Goal: Task Accomplishment & Management: Use online tool/utility

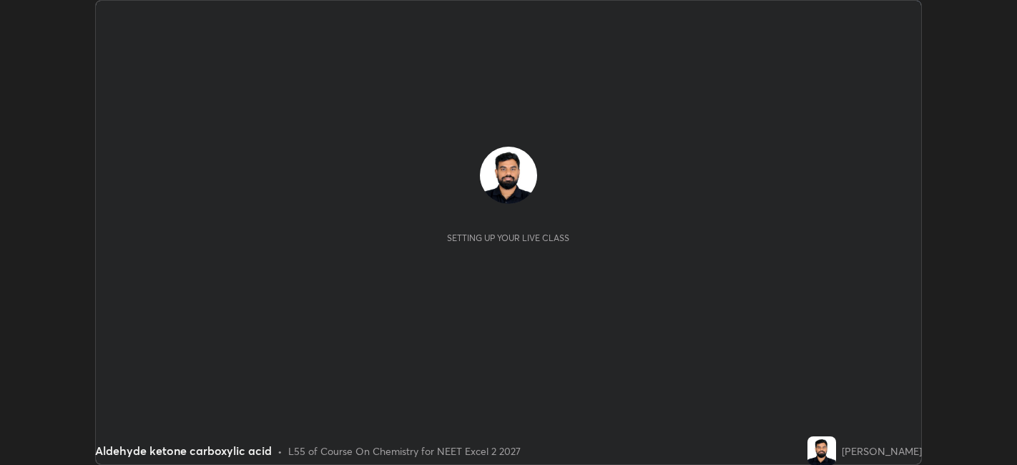
scroll to position [465, 1017]
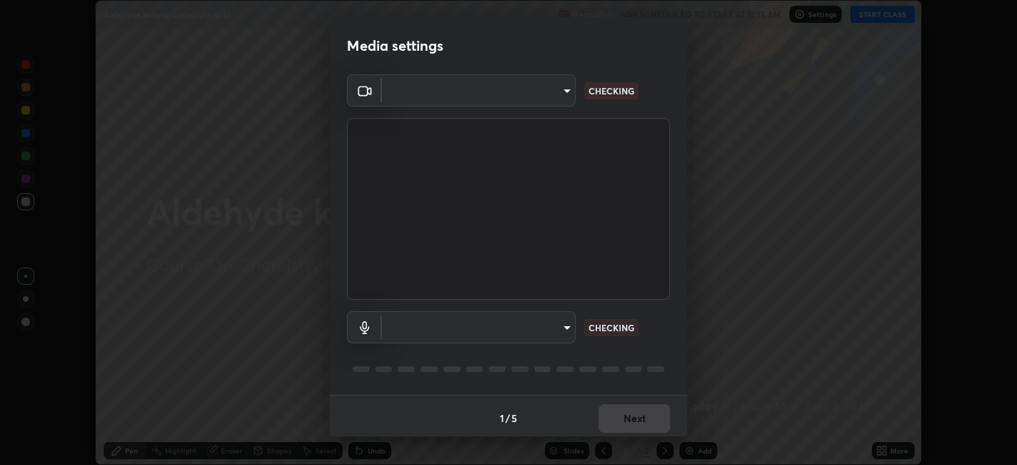
type input "1de528119a0b81ba478796ac4abd92c2349c1052ef1694bd68d1f5f62aca1b52"
type input "default"
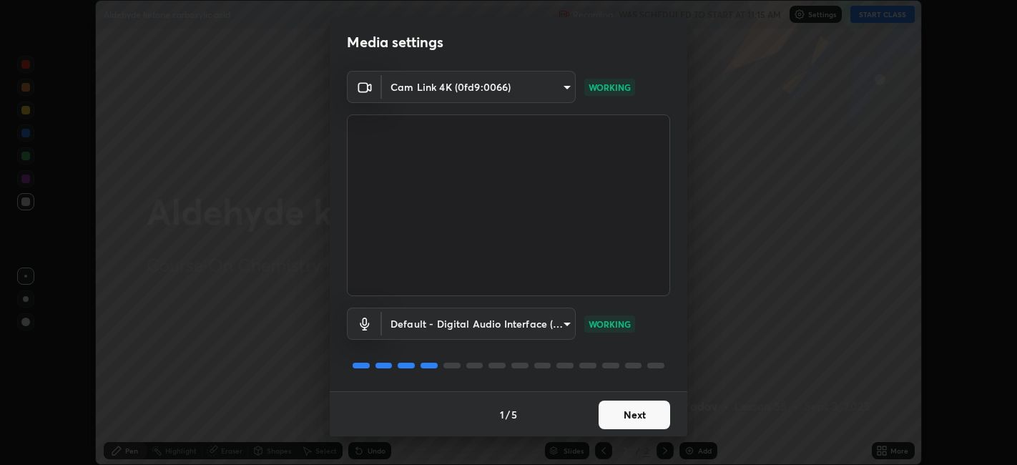
click at [639, 402] on button "Next" at bounding box center [633, 414] width 71 height 29
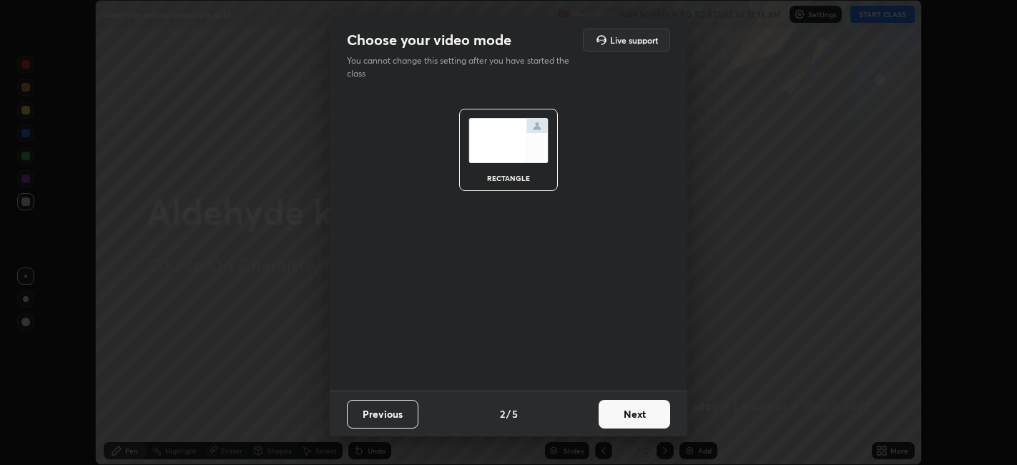
scroll to position [0, 0]
click at [402, 416] on button "Previous" at bounding box center [382, 414] width 71 height 29
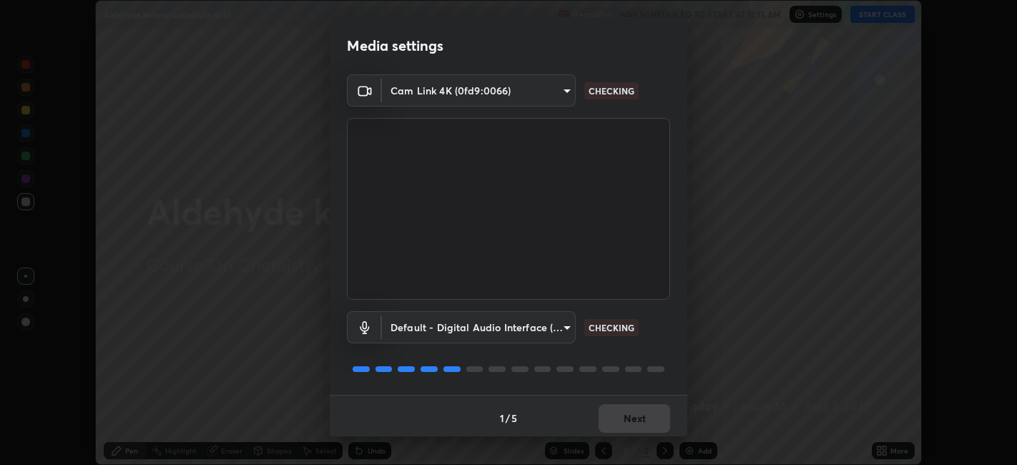
click at [528, 98] on body "Erase all Aldehyde ketone carboxylic acid Recording WAS SCHEDULED TO START AT 1…" at bounding box center [508, 232] width 1017 height 465
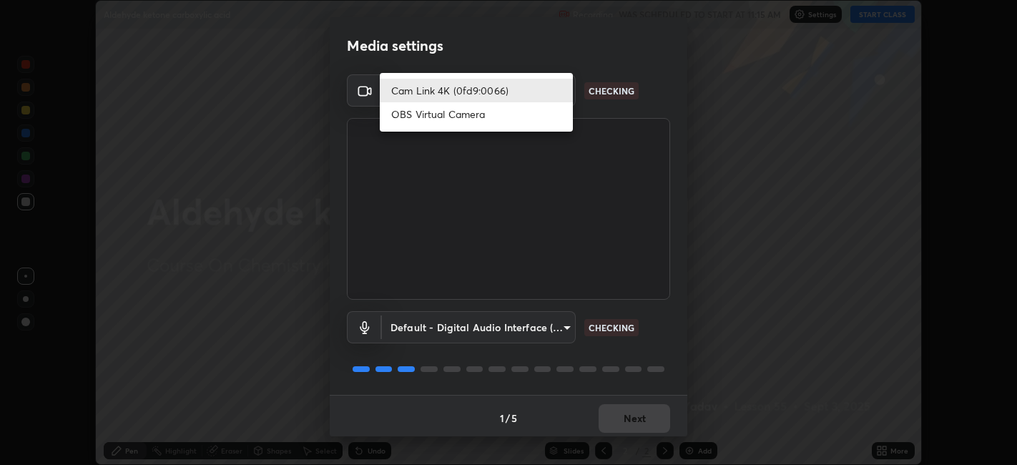
click at [517, 119] on li "OBS Virtual Camera" at bounding box center [476, 114] width 193 height 24
type input "e8d69c7dc0c2a56c5aabaa85415bde81fe71d5f71f3198f3fc497bb9ff74f4e0"
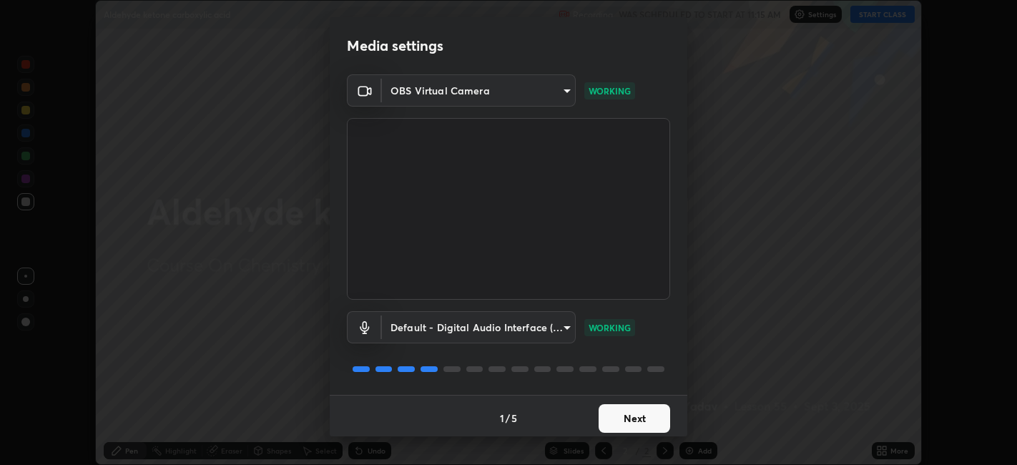
click at [622, 417] on button "Next" at bounding box center [633, 418] width 71 height 29
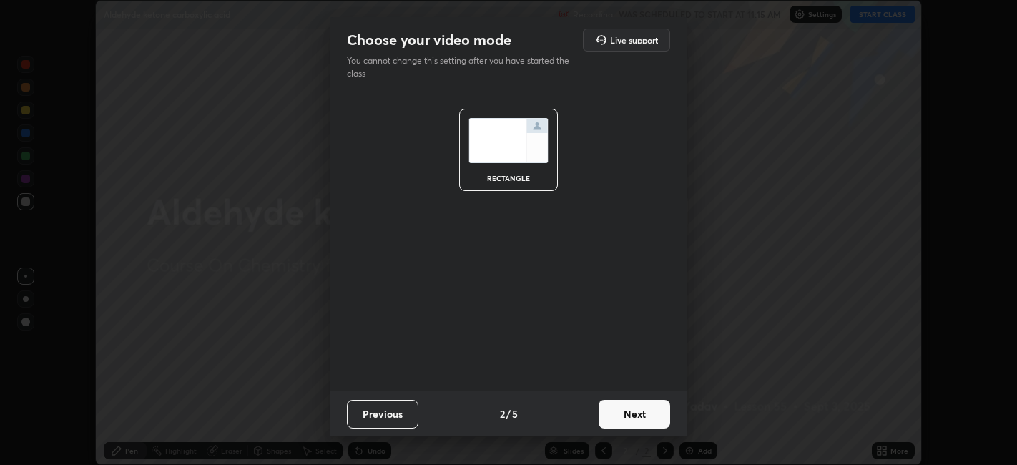
click at [620, 418] on button "Next" at bounding box center [633, 414] width 71 height 29
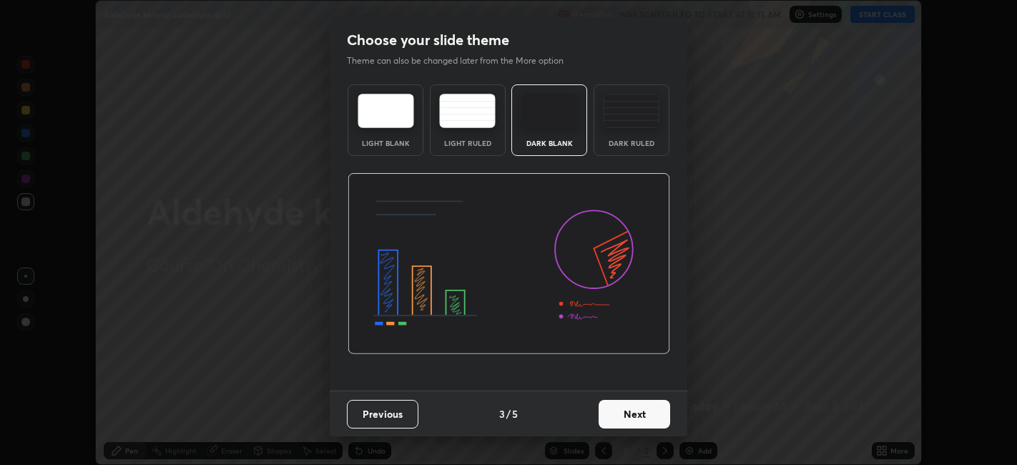
click at [636, 140] on div "Dark Ruled" at bounding box center [631, 142] width 57 height 7
click at [632, 422] on button "Next" at bounding box center [633, 414] width 71 height 29
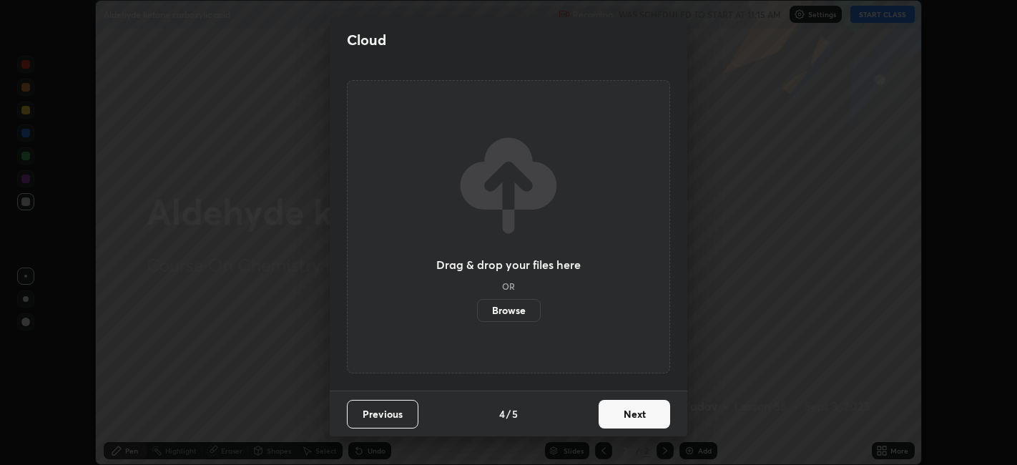
click at [637, 415] on button "Next" at bounding box center [633, 414] width 71 height 29
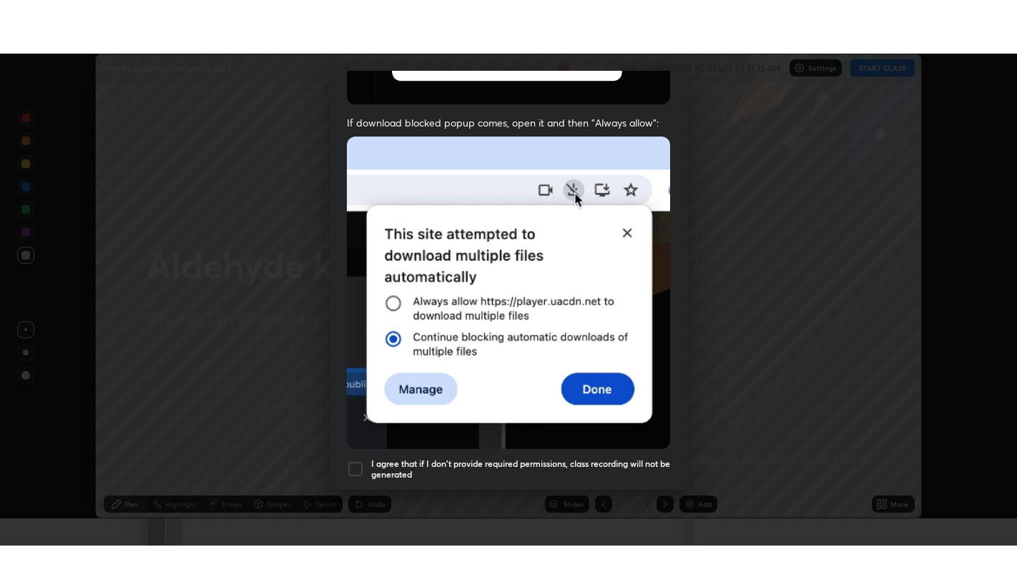
scroll to position [295, 0]
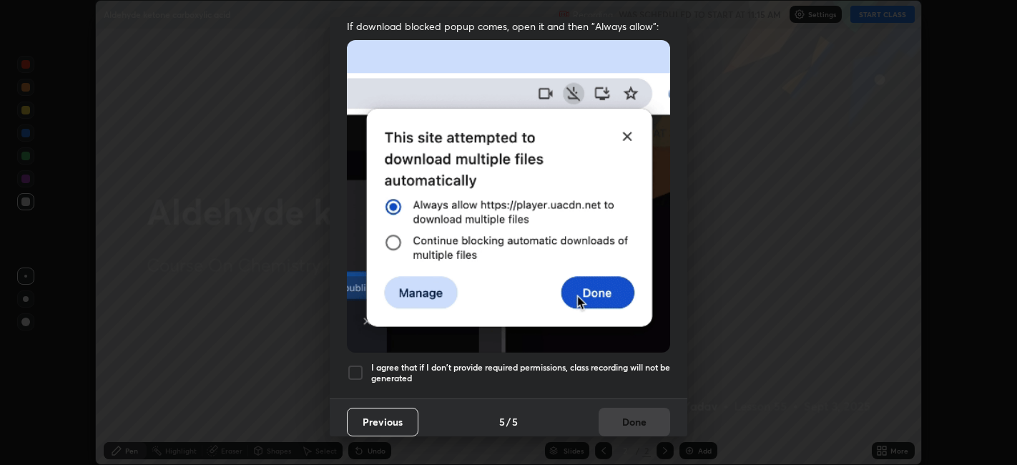
click at [608, 364] on h5 "I agree that if I don't provide required permissions, class recording will not …" at bounding box center [520, 373] width 299 height 22
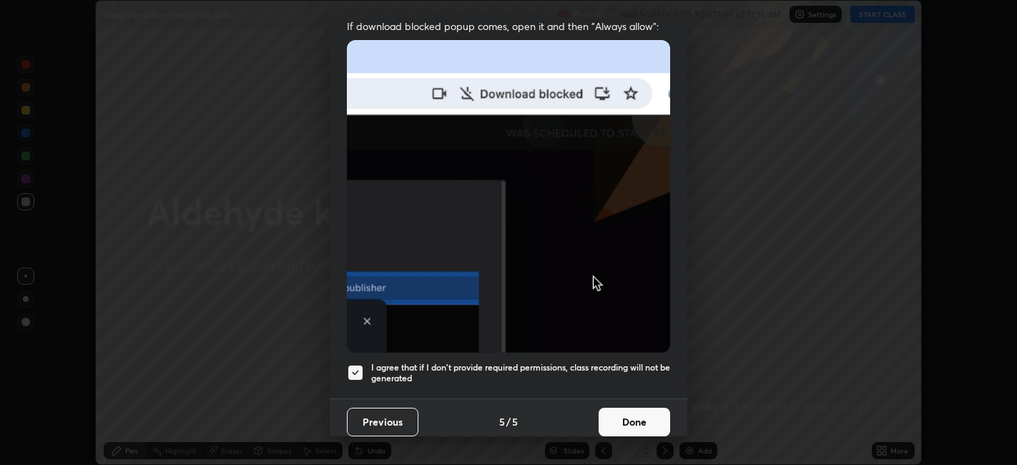
click at [636, 417] on button "Done" at bounding box center [633, 421] width 71 height 29
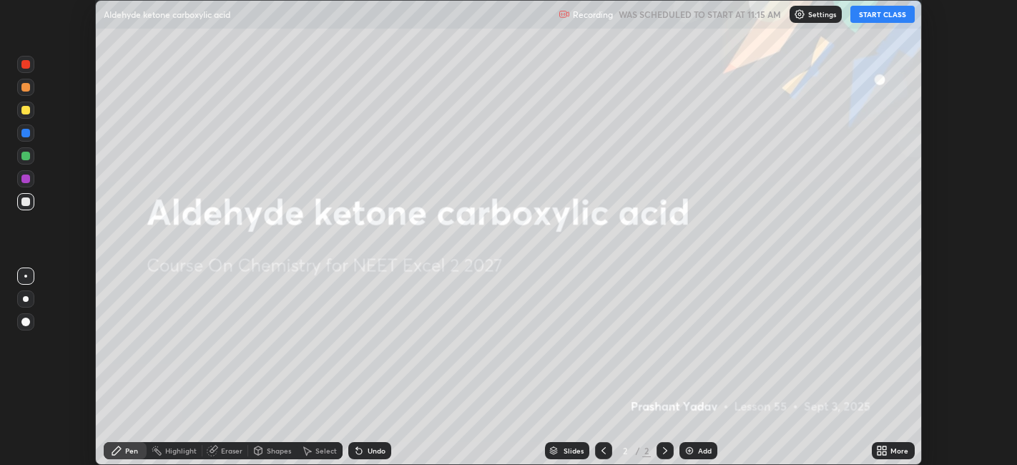
click at [894, 18] on button "START CLASS" at bounding box center [882, 14] width 64 height 17
click at [884, 453] on icon at bounding box center [885, 453] width 4 height 4
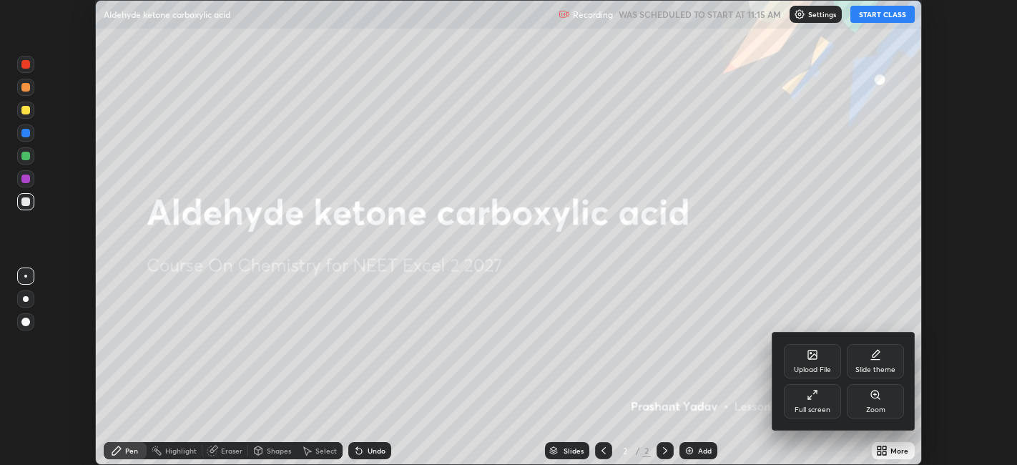
click at [816, 397] on icon at bounding box center [811, 394] width 11 height 11
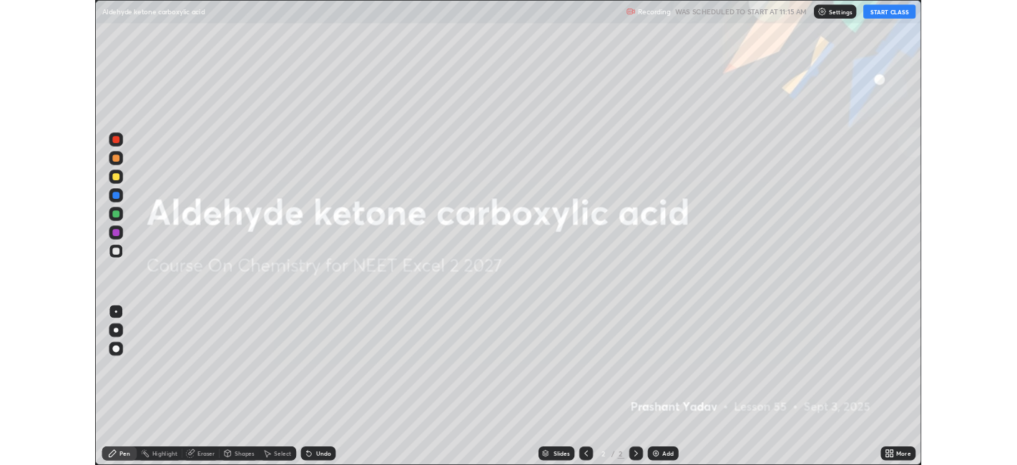
scroll to position [572, 1017]
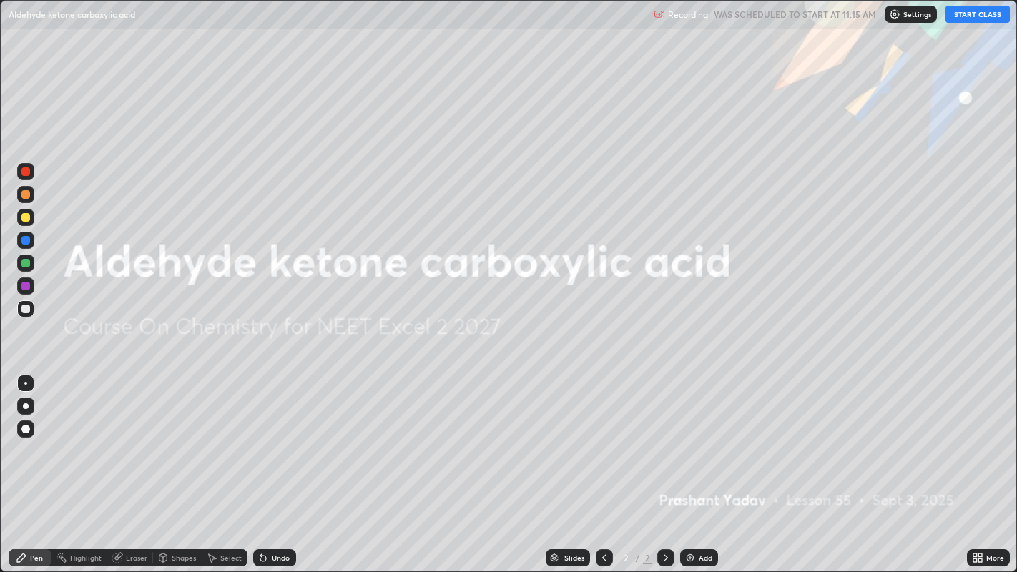
click at [705, 464] on div "Add" at bounding box center [705, 557] width 14 height 7
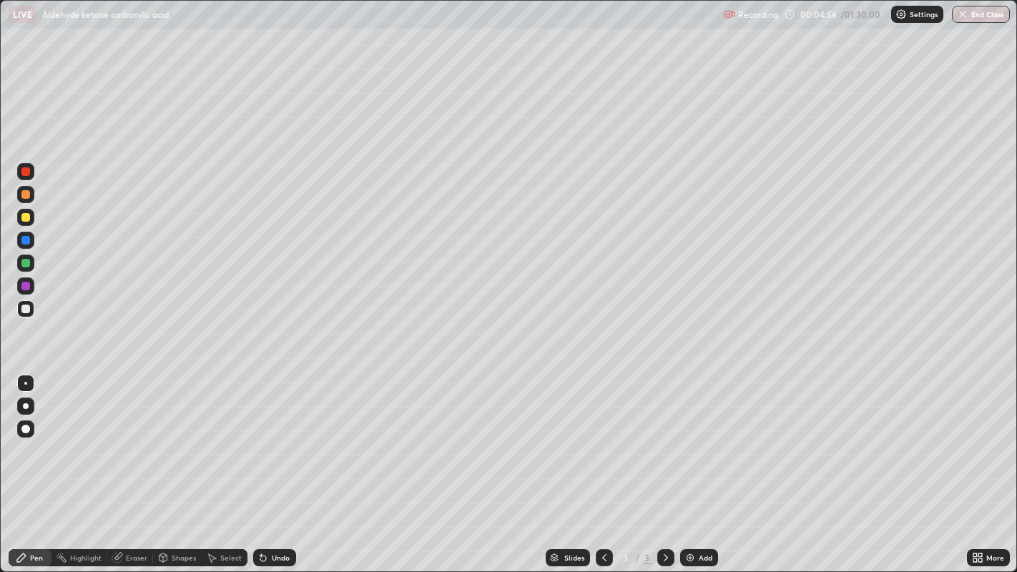
click at [132, 464] on div "Eraser" at bounding box center [136, 557] width 21 height 7
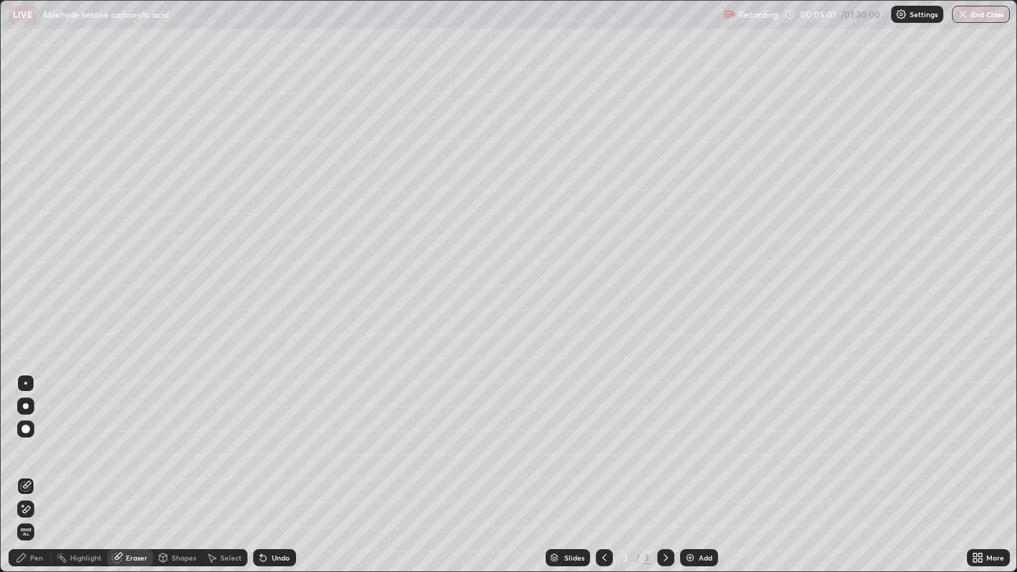
click at [31, 464] on div "Pen" at bounding box center [36, 557] width 13 height 7
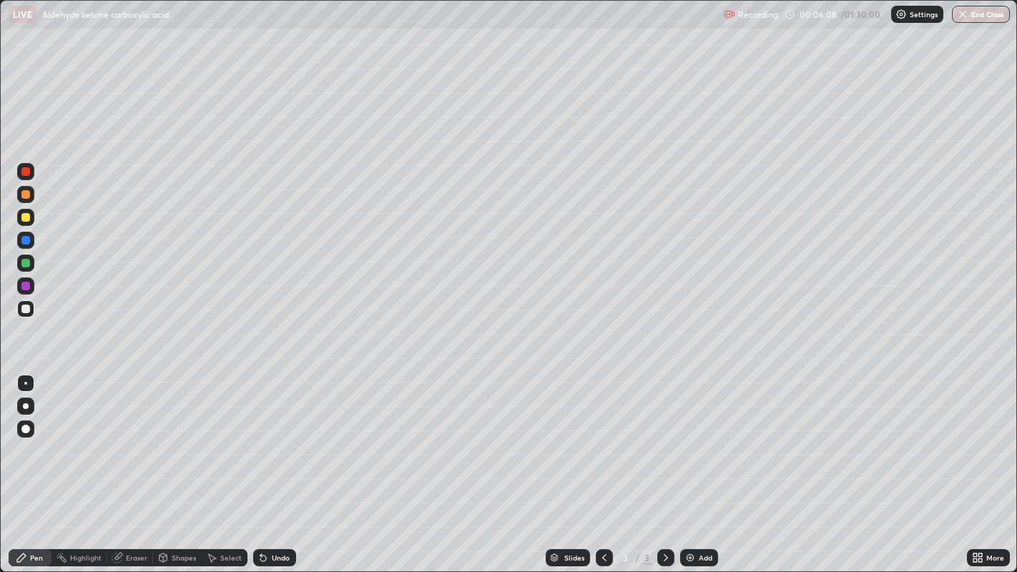
click at [696, 464] on div "Add" at bounding box center [699, 557] width 38 height 17
click at [602, 464] on icon at bounding box center [603, 557] width 11 height 11
click at [668, 464] on div at bounding box center [665, 557] width 17 height 17
click at [277, 464] on div "Undo" at bounding box center [281, 557] width 18 height 7
click at [602, 464] on icon at bounding box center [603, 557] width 11 height 11
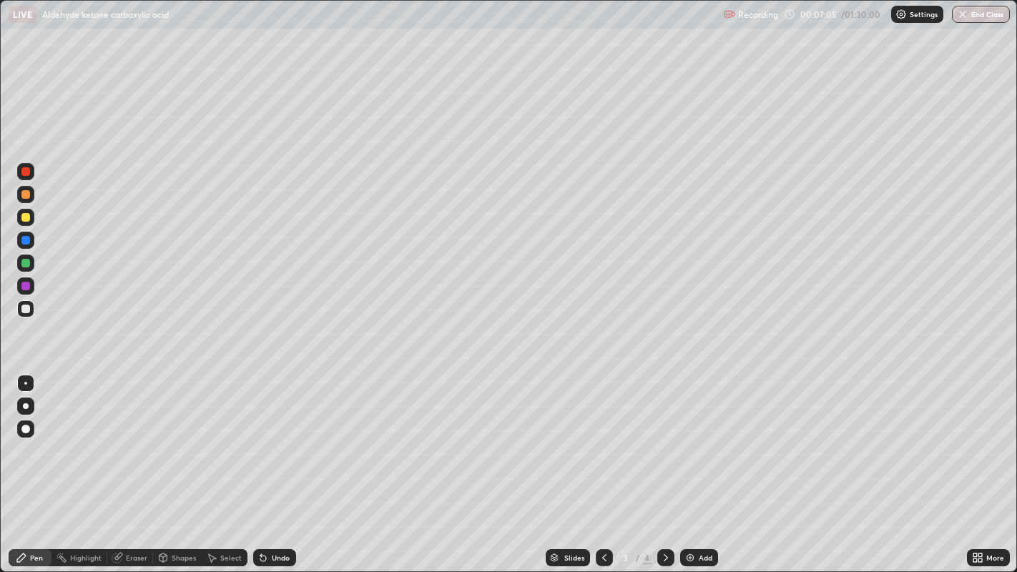
click at [663, 464] on icon at bounding box center [665, 557] width 11 height 11
click at [602, 464] on icon at bounding box center [603, 557] width 11 height 11
click at [663, 464] on icon at bounding box center [665, 557] width 11 height 11
click at [702, 464] on div "Add" at bounding box center [705, 557] width 14 height 7
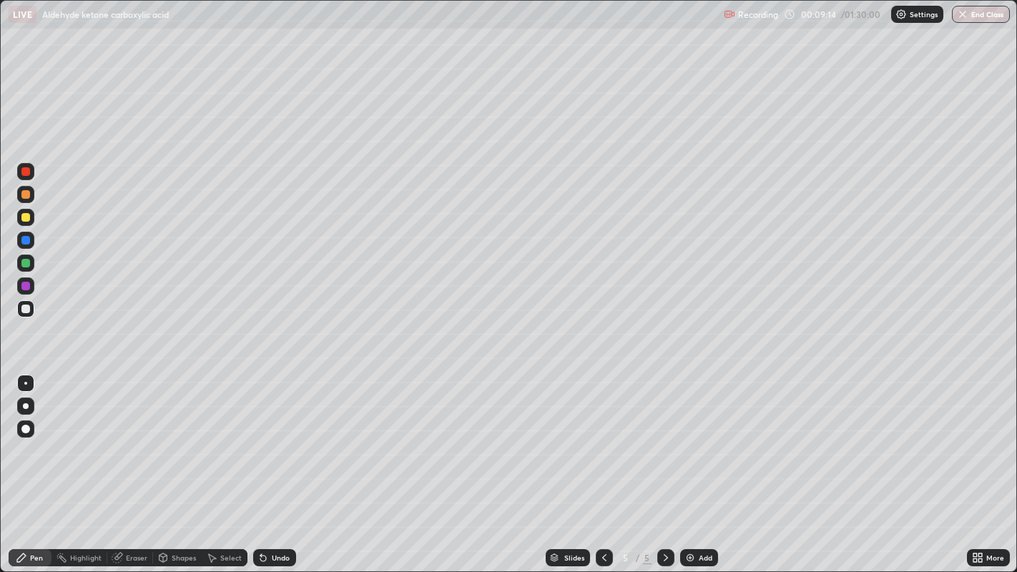
click at [280, 464] on div "Undo" at bounding box center [281, 557] width 18 height 7
click at [690, 464] on img at bounding box center [689, 557] width 11 height 11
click at [699, 464] on div "Add" at bounding box center [705, 557] width 14 height 7
click at [25, 195] on div at bounding box center [25, 194] width 9 height 9
click at [699, 464] on div "Add" at bounding box center [699, 557] width 38 height 17
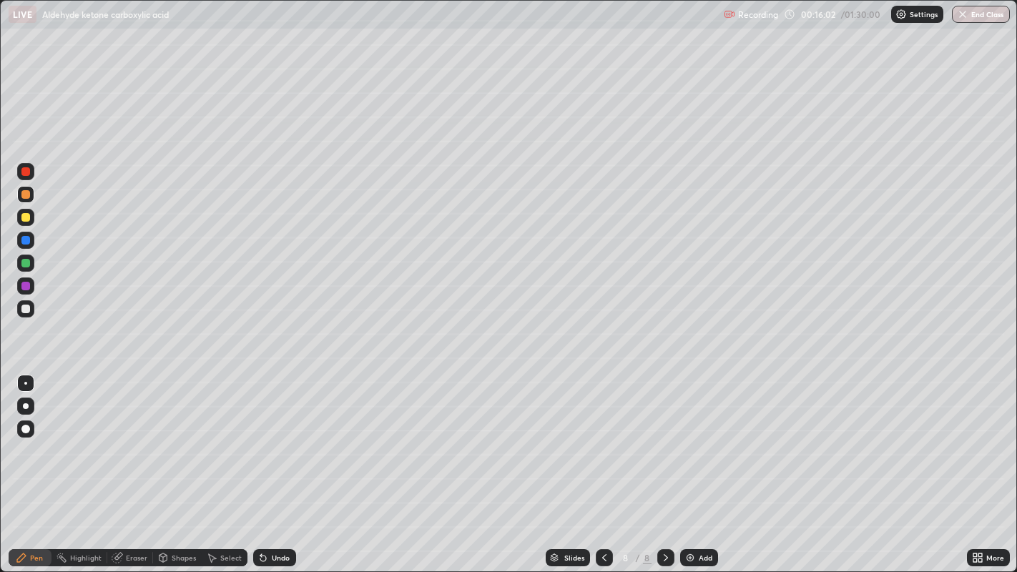
click at [280, 464] on div "Undo" at bounding box center [274, 557] width 43 height 17
click at [280, 464] on div "Undo" at bounding box center [281, 557] width 18 height 7
click at [285, 464] on div "Undo" at bounding box center [274, 557] width 43 height 17
click at [282, 464] on div "Undo" at bounding box center [274, 557] width 43 height 17
click at [25, 218] on div at bounding box center [25, 217] width 9 height 9
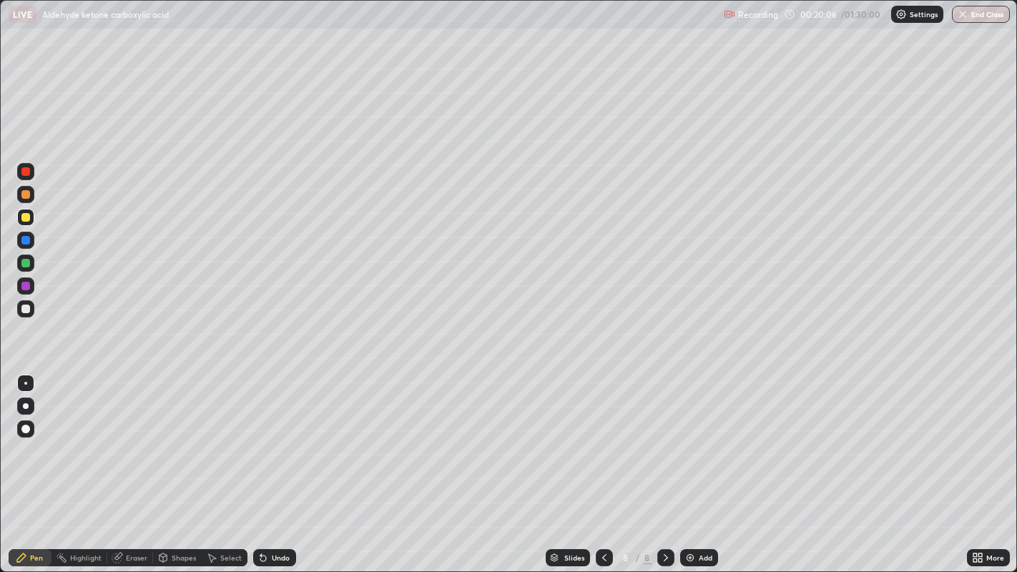
click at [695, 464] on div "Add" at bounding box center [699, 557] width 38 height 17
click at [698, 464] on div "Add" at bounding box center [705, 557] width 14 height 7
click at [272, 464] on div "Undo" at bounding box center [281, 557] width 18 height 7
click at [699, 464] on div "Add" at bounding box center [699, 557] width 38 height 17
click at [681, 464] on div "Slides 11 / 11 Add" at bounding box center [631, 557] width 671 height 29
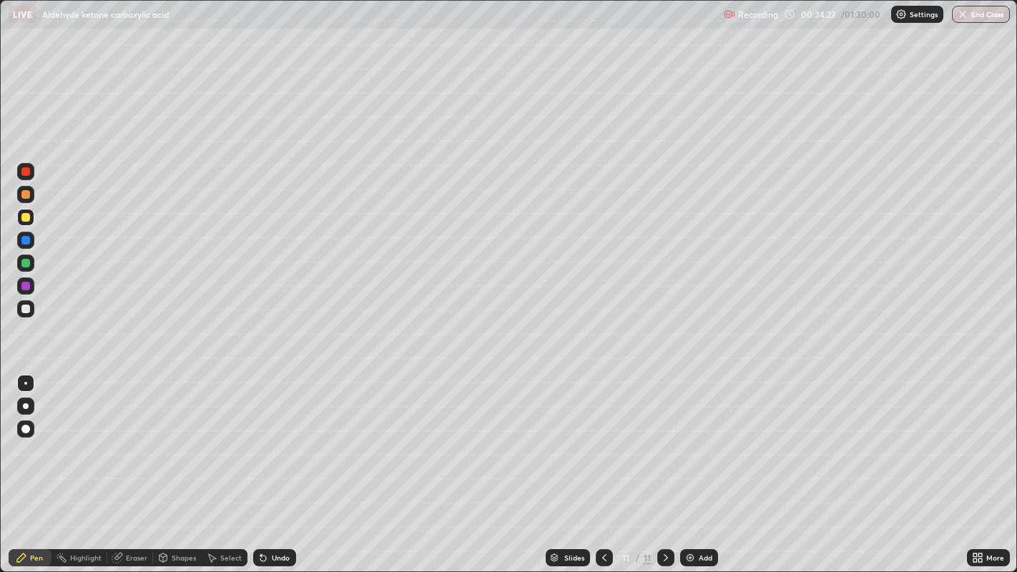
click at [698, 464] on div "Add" at bounding box center [705, 557] width 14 height 7
click at [270, 464] on div "Undo" at bounding box center [274, 557] width 43 height 17
click at [706, 464] on div "Add" at bounding box center [705, 557] width 14 height 7
click at [132, 464] on div "Eraser" at bounding box center [136, 557] width 21 height 7
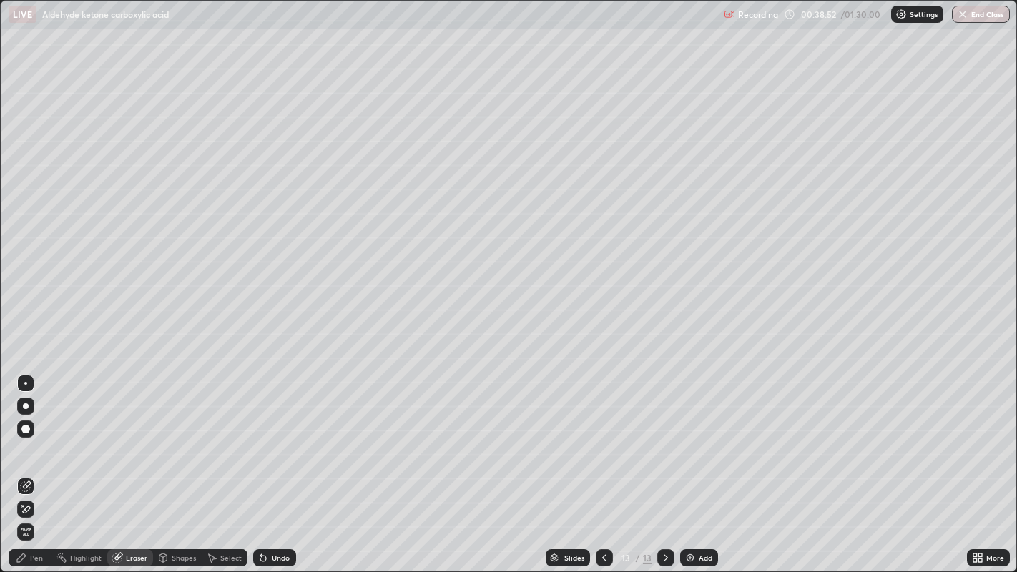
click at [31, 464] on div "Pen" at bounding box center [36, 557] width 13 height 7
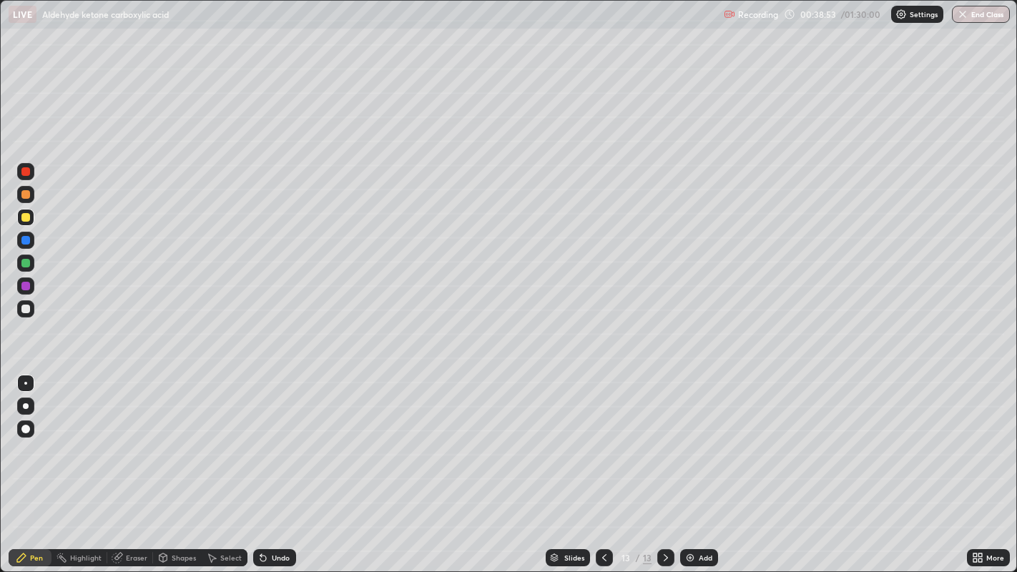
click at [23, 196] on div at bounding box center [25, 194] width 9 height 9
click at [25, 220] on div at bounding box center [25, 217] width 9 height 9
click at [688, 464] on img at bounding box center [689, 557] width 11 height 11
click at [280, 464] on div "Undo" at bounding box center [281, 557] width 18 height 7
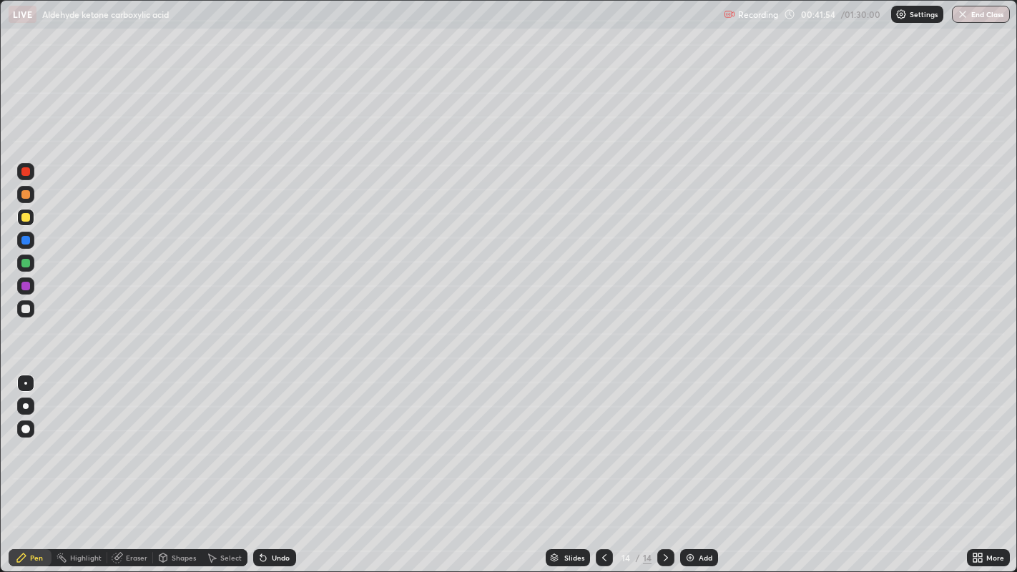
click at [278, 464] on div "Undo" at bounding box center [281, 557] width 18 height 7
click at [29, 169] on div at bounding box center [25, 171] width 9 height 9
click at [696, 464] on div "Add" at bounding box center [699, 557] width 38 height 17
click at [26, 194] on div at bounding box center [25, 194] width 9 height 9
click at [279, 464] on div "Undo" at bounding box center [281, 557] width 18 height 7
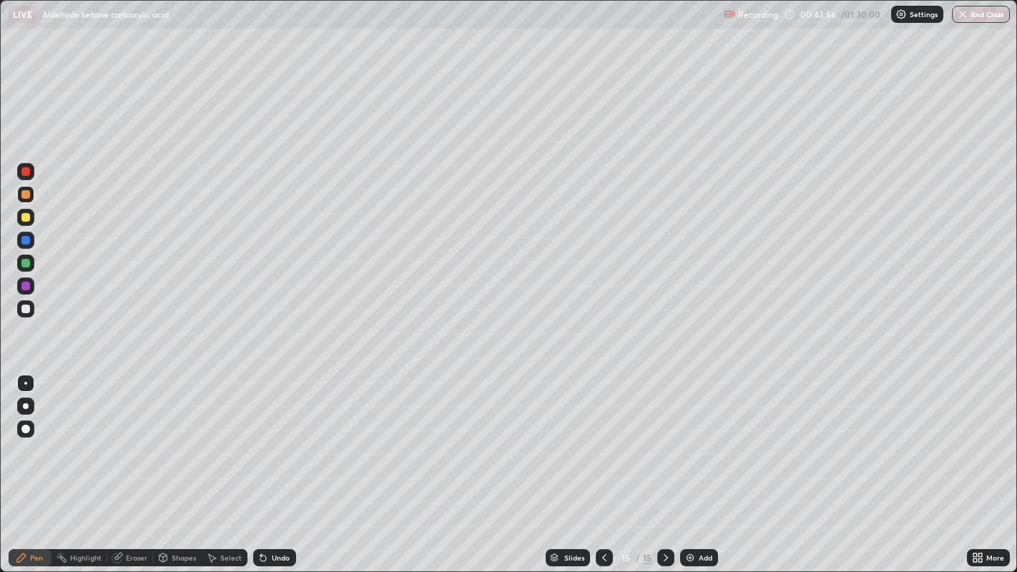
click at [274, 464] on div "Undo" at bounding box center [274, 557] width 43 height 17
click at [275, 464] on div "Undo" at bounding box center [274, 557] width 43 height 17
click at [278, 464] on div "Undo" at bounding box center [274, 557] width 43 height 17
click at [282, 464] on div "Undo" at bounding box center [281, 557] width 18 height 7
click at [280, 464] on div "Undo" at bounding box center [281, 557] width 18 height 7
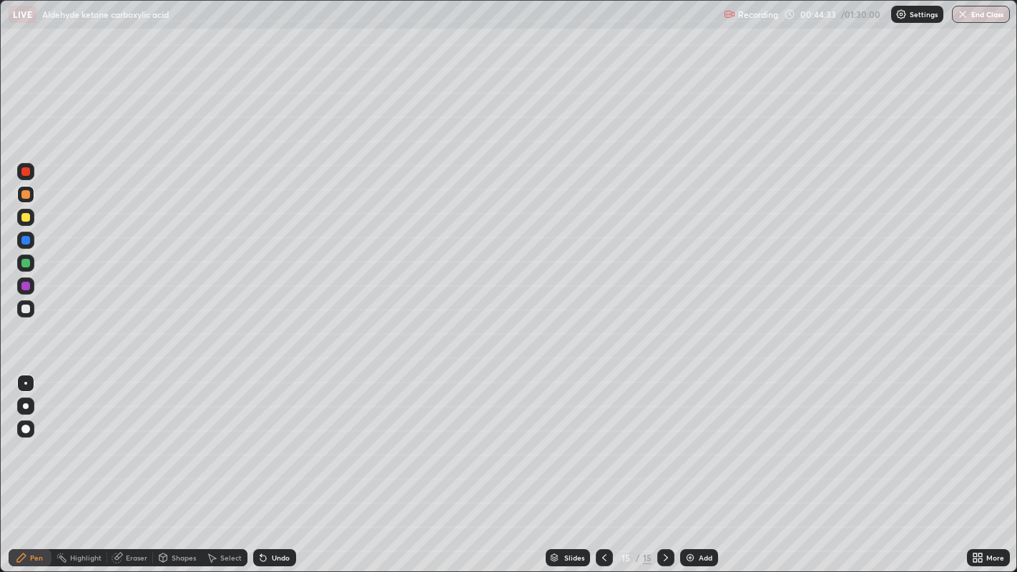
click at [277, 464] on div "Undo" at bounding box center [274, 557] width 43 height 17
click at [130, 464] on div "Eraser" at bounding box center [136, 557] width 21 height 7
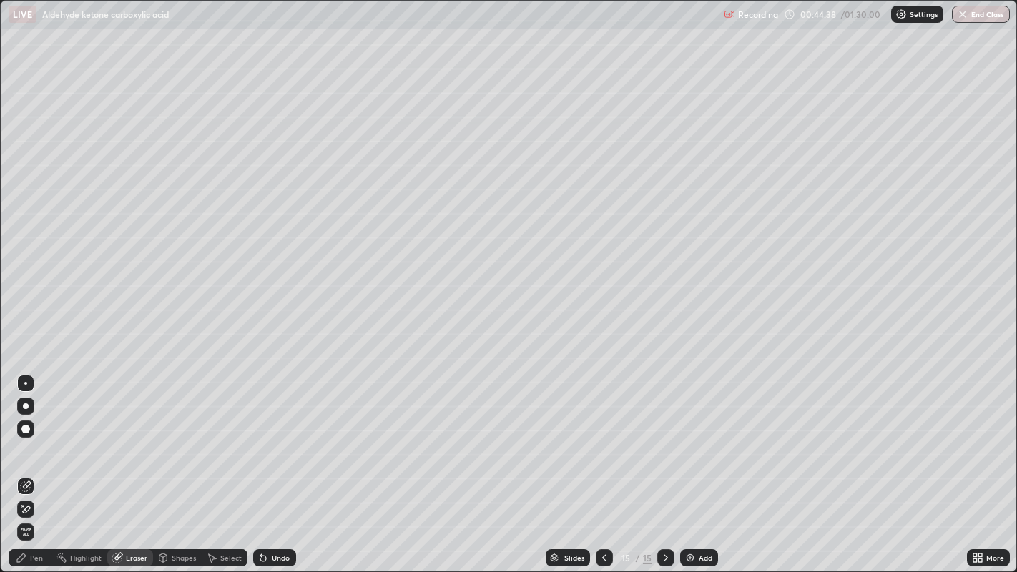
click at [44, 464] on div "Pen" at bounding box center [30, 557] width 43 height 17
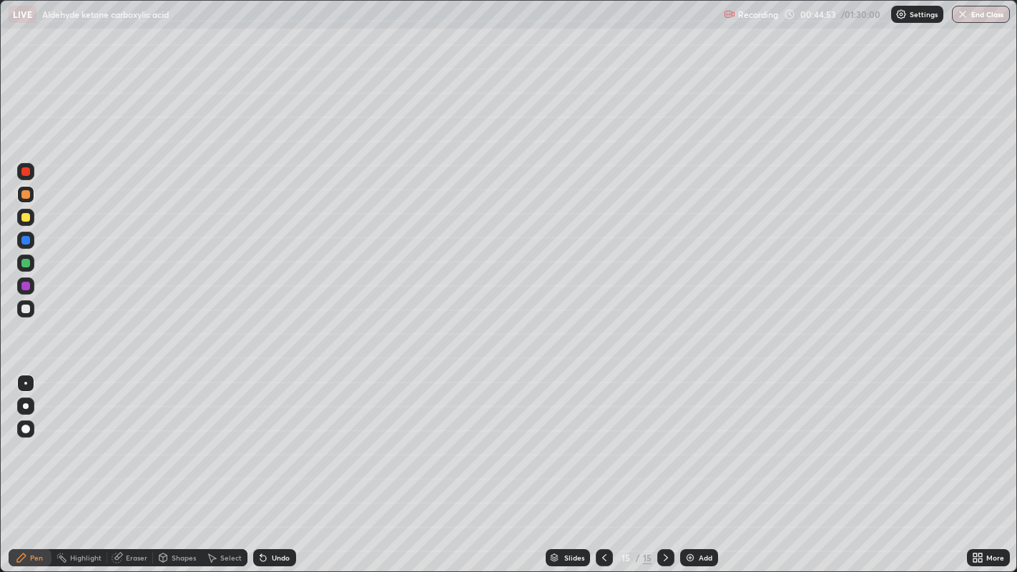
click at [139, 464] on div "Eraser" at bounding box center [136, 557] width 21 height 7
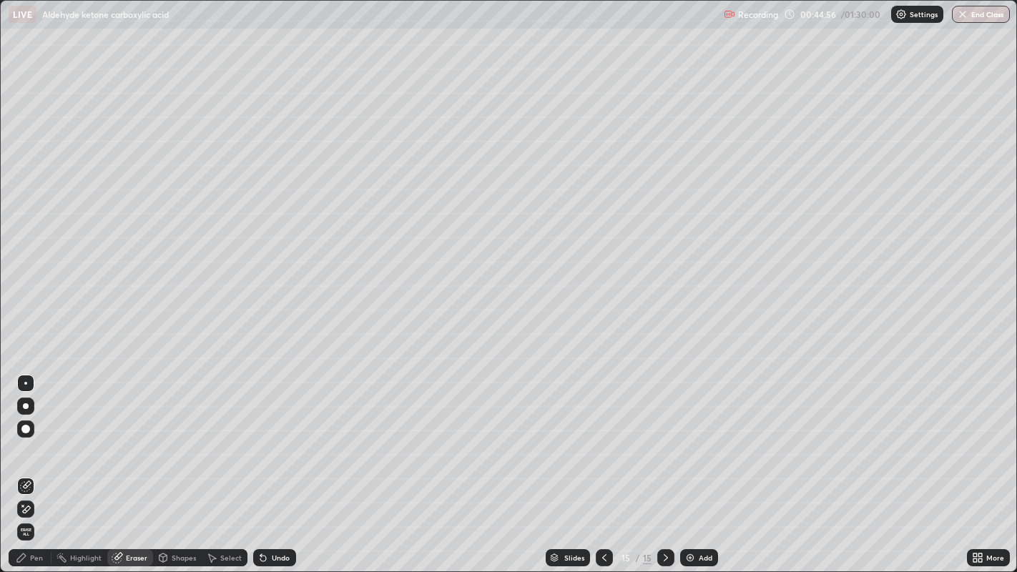
click at [38, 464] on div "Pen" at bounding box center [36, 557] width 13 height 7
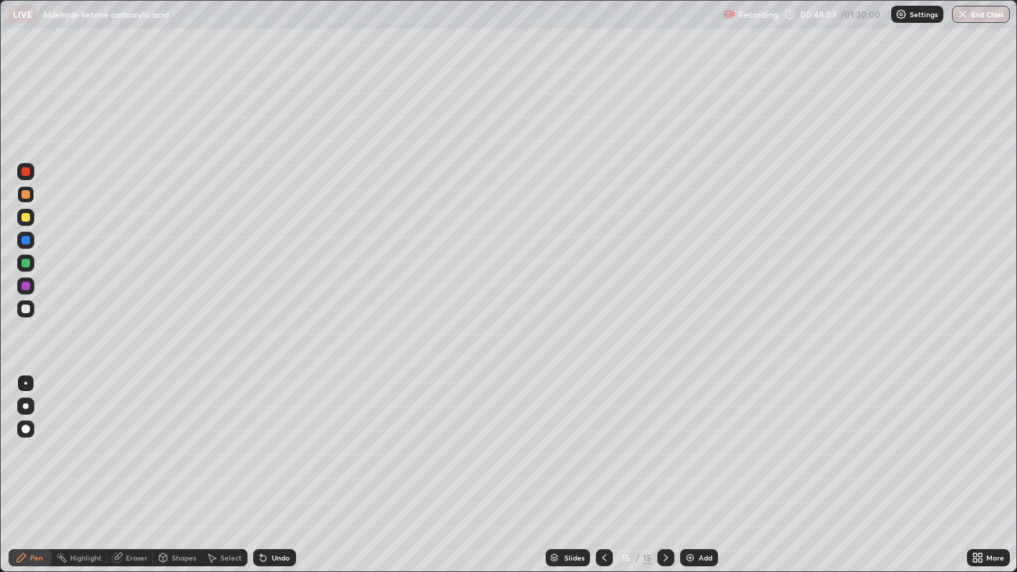
click at [21, 263] on div at bounding box center [25, 263] width 9 height 9
click at [269, 464] on div "Undo" at bounding box center [274, 557] width 43 height 17
click at [25, 289] on div at bounding box center [25, 286] width 9 height 9
click at [26, 196] on div at bounding box center [25, 194] width 9 height 9
click at [26, 286] on div at bounding box center [25, 286] width 9 height 9
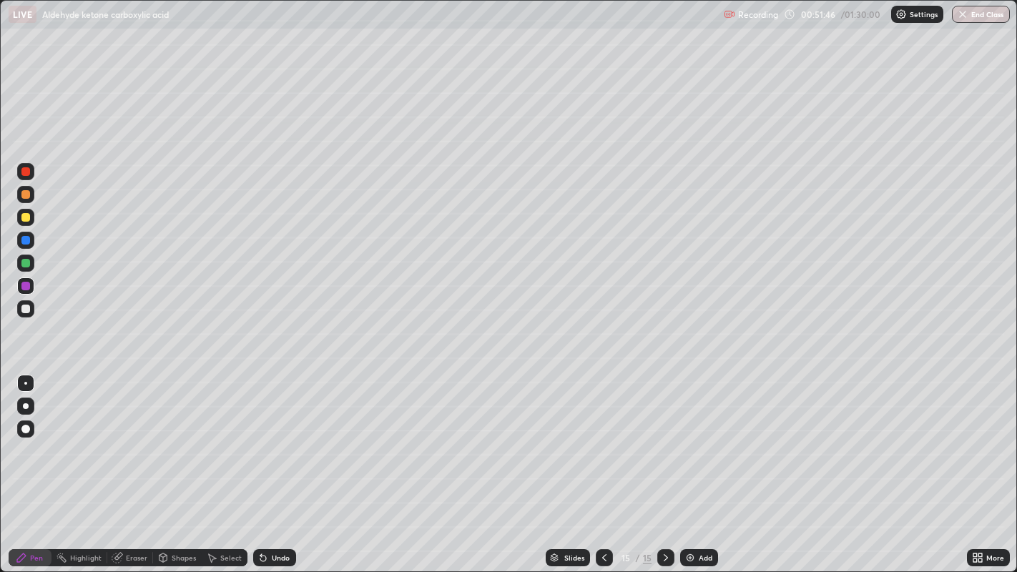
click at [26, 264] on div at bounding box center [25, 263] width 9 height 9
click at [24, 310] on div at bounding box center [25, 309] width 9 height 9
click at [705, 464] on div "Add" at bounding box center [705, 557] width 14 height 7
click at [285, 464] on div "Undo" at bounding box center [274, 557] width 43 height 17
click at [696, 464] on div "Add" at bounding box center [699, 557] width 38 height 17
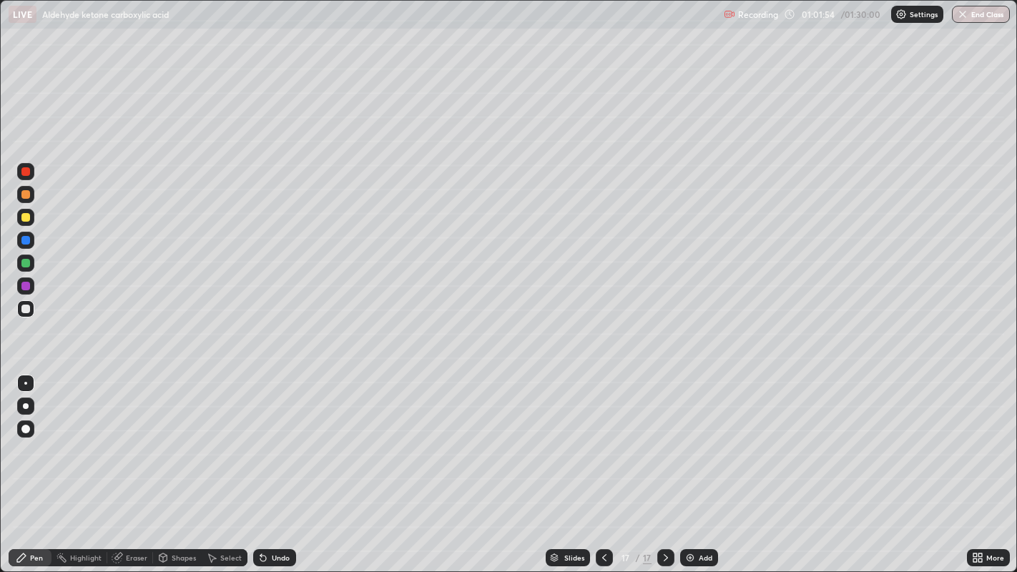
click at [272, 464] on div "Undo" at bounding box center [281, 557] width 18 height 7
click at [269, 464] on div "Undo" at bounding box center [274, 557] width 43 height 17
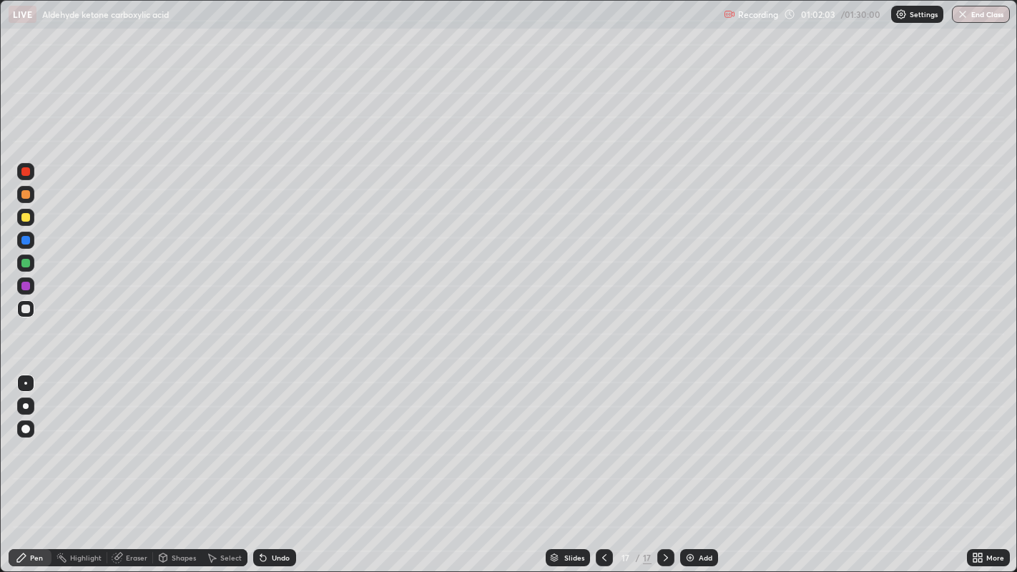
click at [267, 464] on div "Undo" at bounding box center [274, 557] width 43 height 17
click at [277, 464] on div "Undo" at bounding box center [281, 557] width 18 height 7
click at [706, 464] on div "Add" at bounding box center [699, 557] width 38 height 17
click at [269, 464] on div "Undo" at bounding box center [274, 557] width 43 height 17
click at [264, 464] on icon at bounding box center [263, 558] width 6 height 6
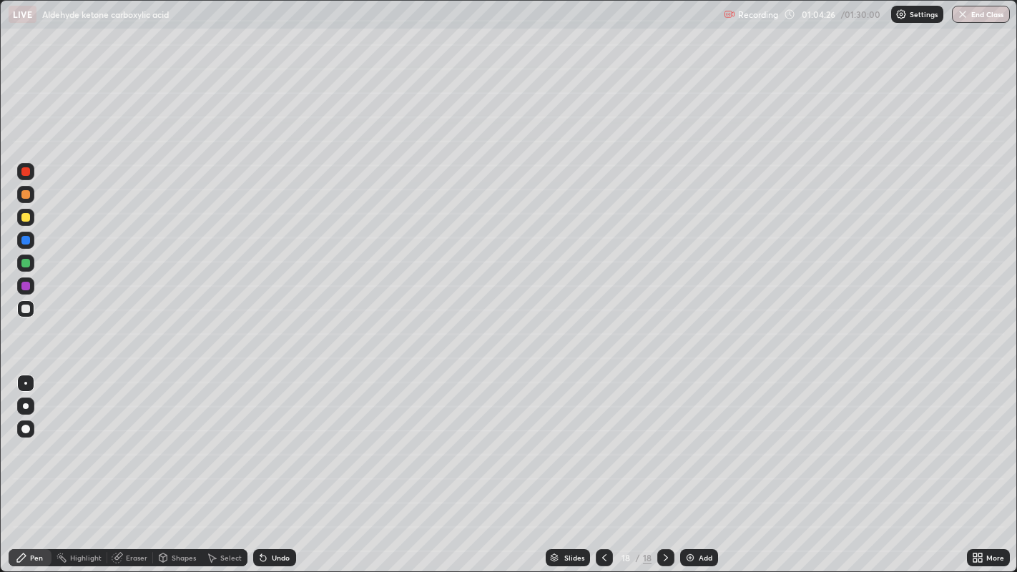
click at [264, 464] on icon at bounding box center [262, 557] width 11 height 11
click at [261, 464] on icon at bounding box center [263, 558] width 6 height 6
click at [267, 464] on div "Undo" at bounding box center [274, 557] width 43 height 17
click at [268, 464] on div "Undo" at bounding box center [274, 557] width 43 height 17
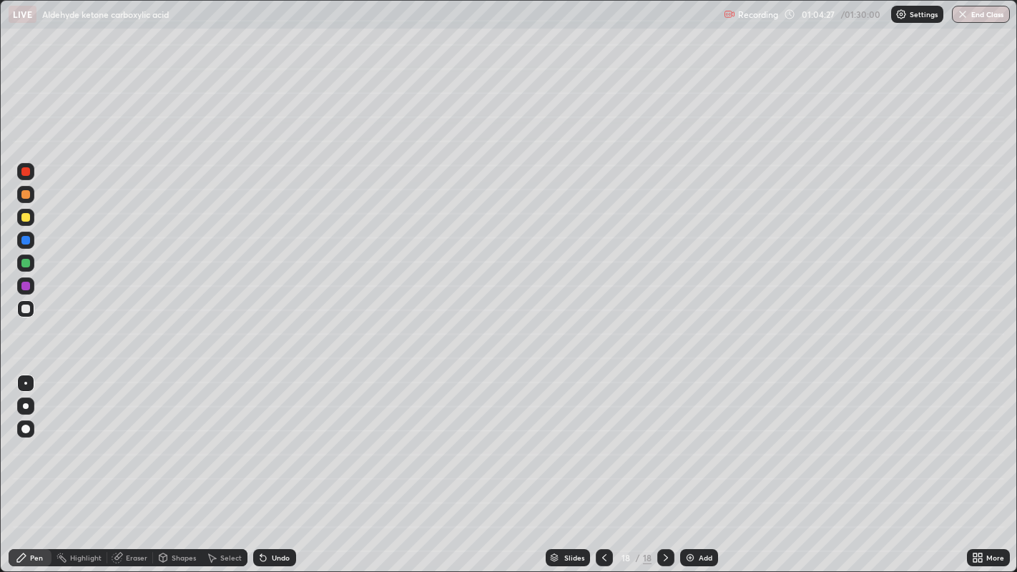
click at [272, 464] on div "Undo" at bounding box center [281, 557] width 18 height 7
click at [703, 464] on div "Add" at bounding box center [705, 557] width 14 height 7
click at [274, 464] on div "Undo" at bounding box center [281, 557] width 18 height 7
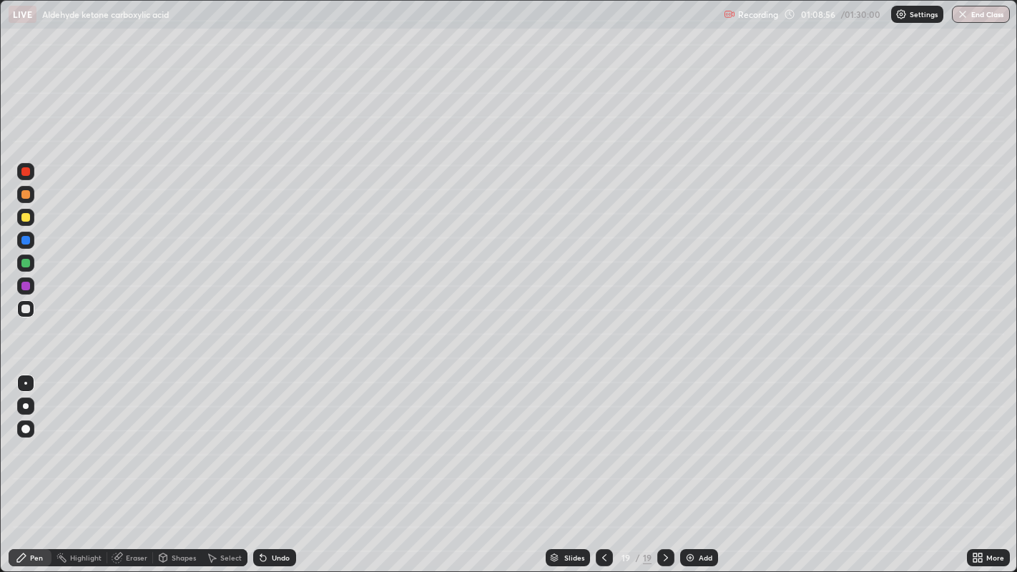
click at [275, 464] on div "Undo" at bounding box center [274, 557] width 43 height 17
click at [268, 464] on div "Undo" at bounding box center [274, 557] width 43 height 17
click at [708, 464] on div "Add" at bounding box center [699, 557] width 38 height 17
click at [702, 464] on div "Add" at bounding box center [706, 557] width 14 height 7
click at [602, 464] on icon at bounding box center [603, 557] width 11 height 11
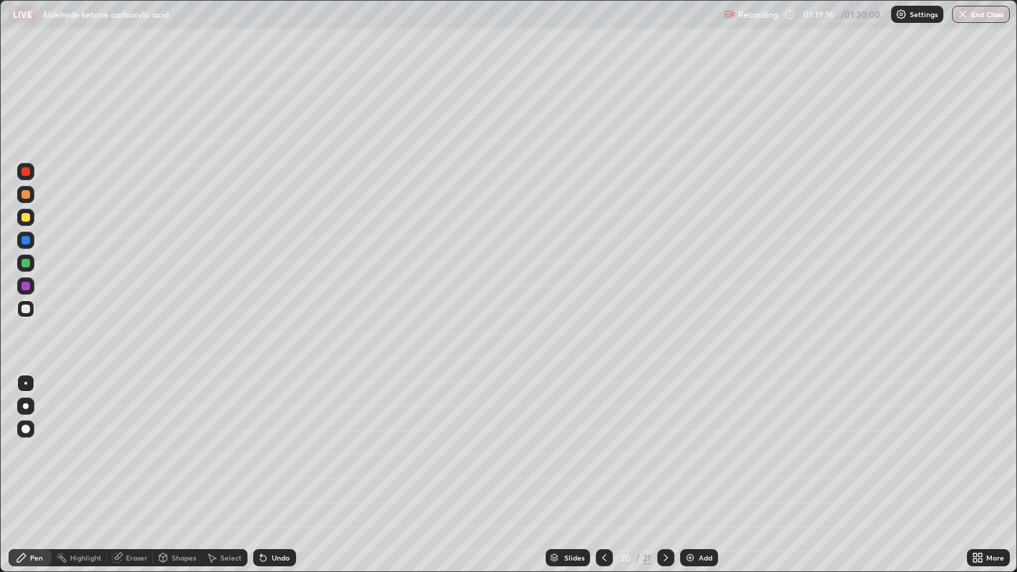
click at [703, 464] on div "Add" at bounding box center [705, 557] width 14 height 7
click at [286, 464] on div "Undo" at bounding box center [281, 557] width 18 height 7
click at [685, 464] on img at bounding box center [689, 557] width 11 height 11
click at [272, 464] on div "Undo" at bounding box center [281, 557] width 18 height 7
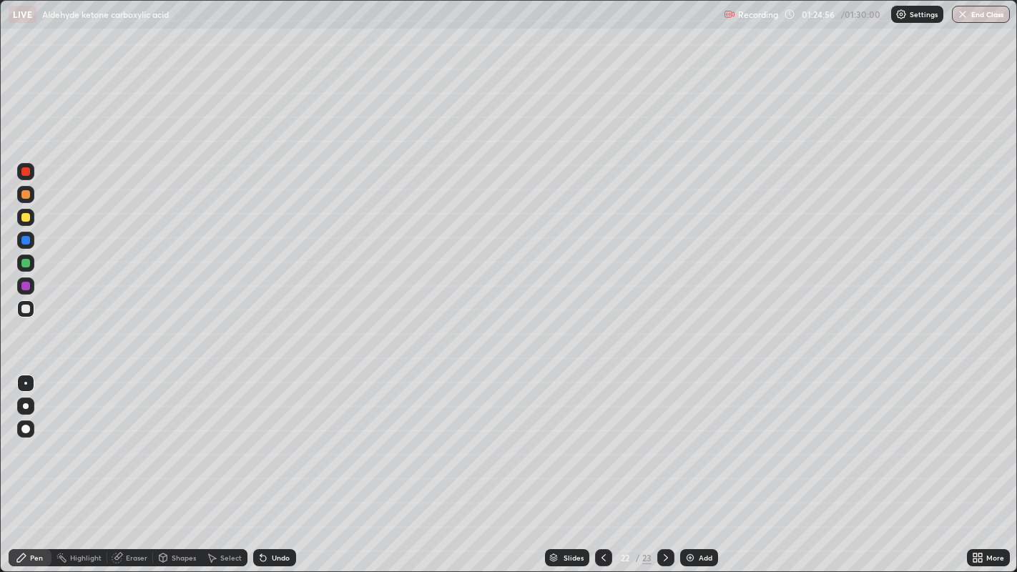
click at [277, 464] on div "Undo" at bounding box center [281, 557] width 18 height 7
click at [276, 464] on div "Undo" at bounding box center [274, 557] width 43 height 17
click at [275, 464] on div "Undo" at bounding box center [274, 557] width 43 height 17
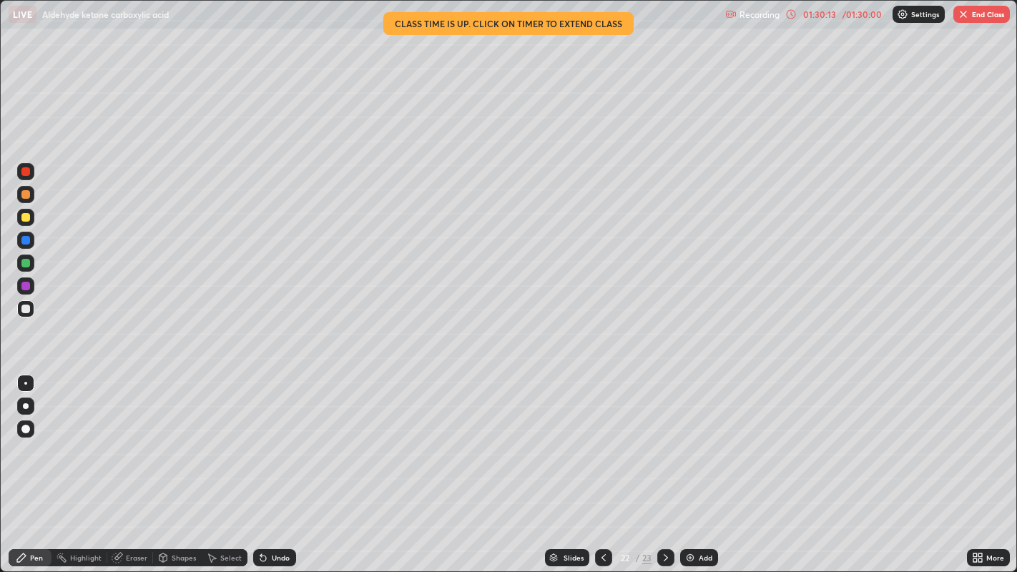
click at [978, 21] on button "End Class" at bounding box center [981, 14] width 56 height 17
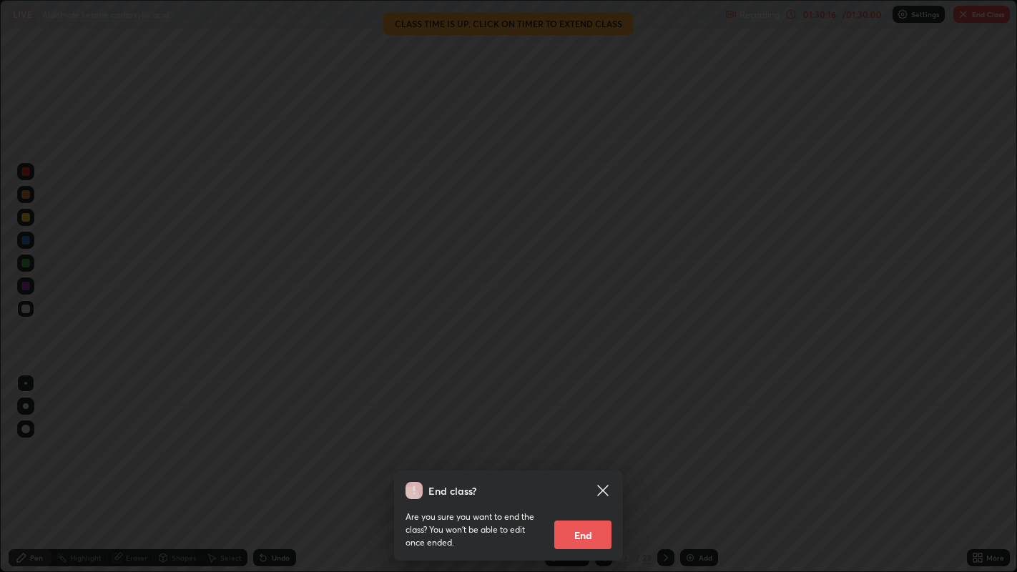
click at [588, 464] on button "End" at bounding box center [582, 534] width 57 height 29
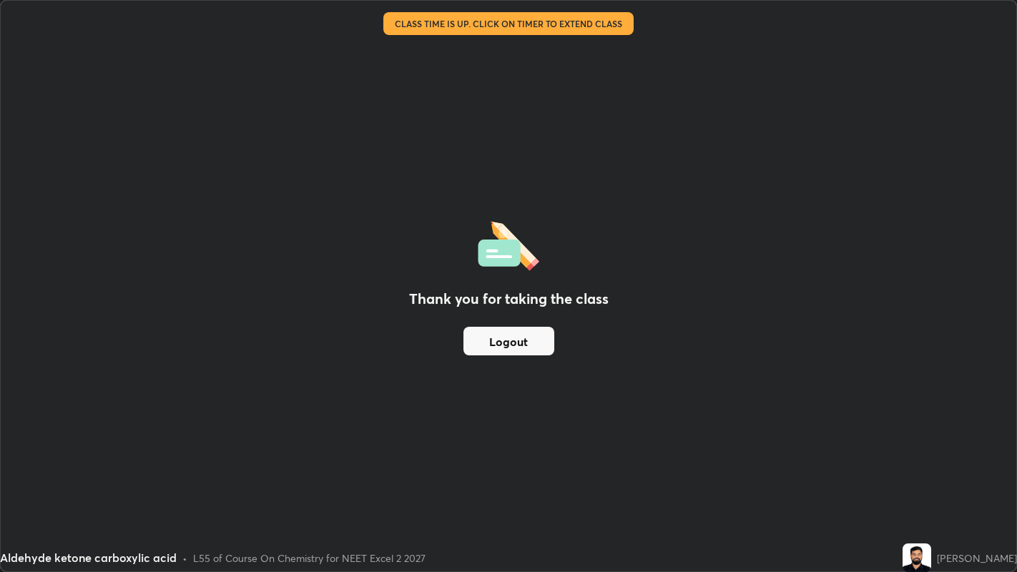
click at [472, 342] on button "Logout" at bounding box center [508, 341] width 91 height 29
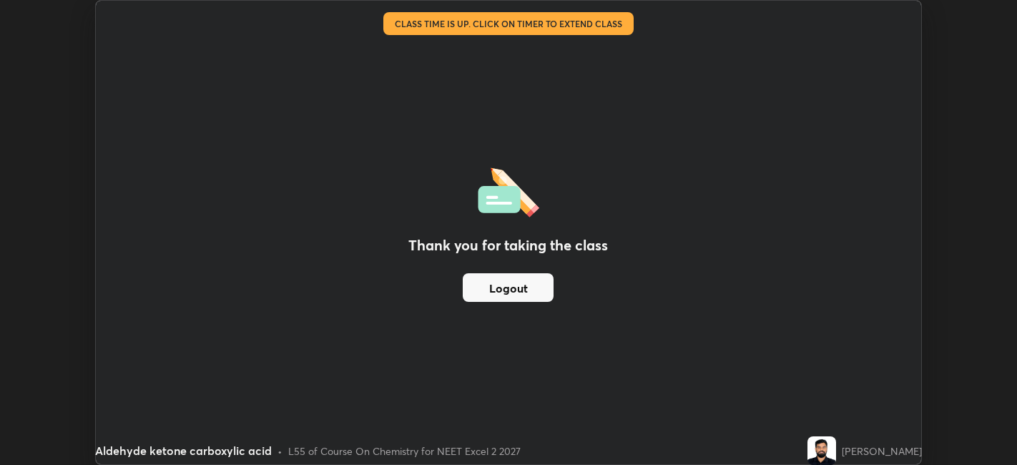
scroll to position [71021, 70468]
